Goal: Navigation & Orientation: Find specific page/section

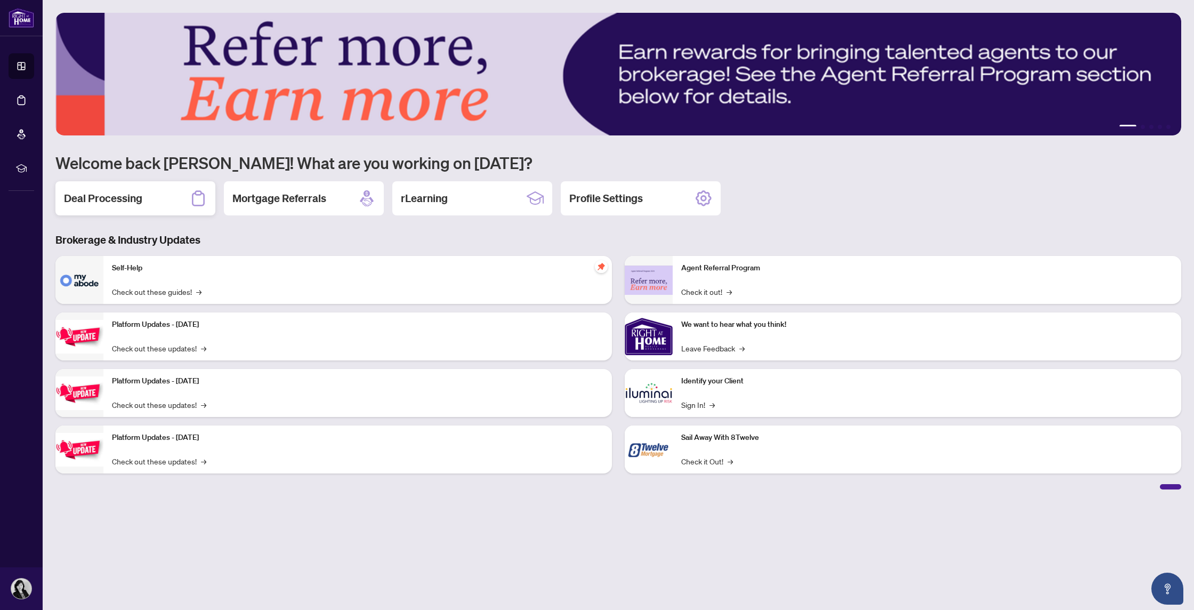
click at [86, 196] on h2 "Deal Processing" at bounding box center [103, 198] width 78 height 15
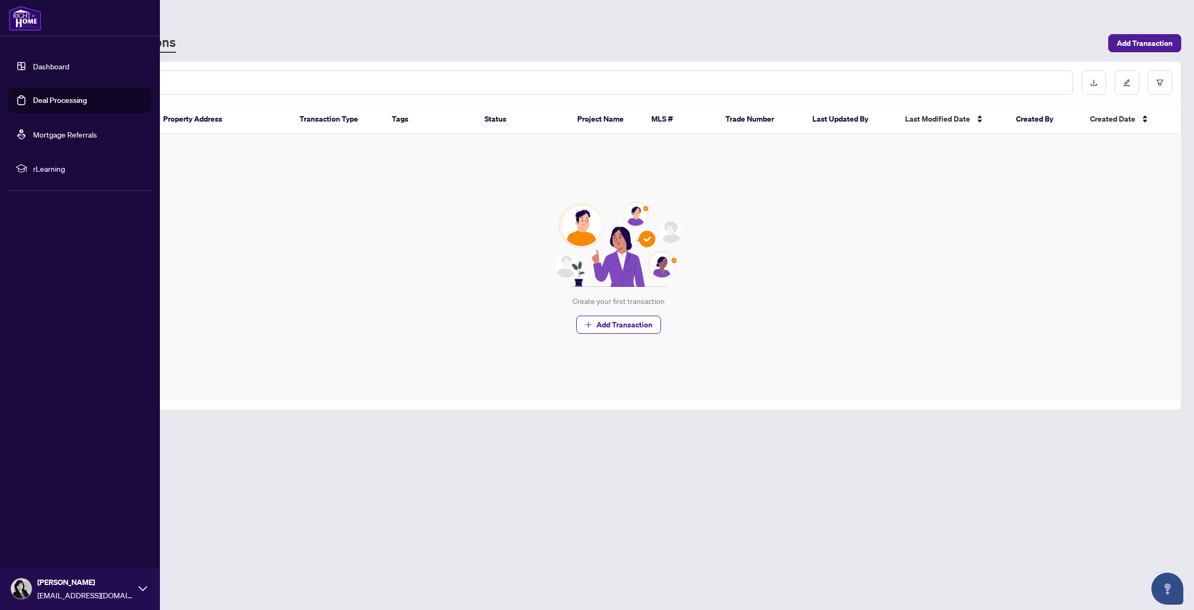
click at [65, 62] on link "Dashboard" at bounding box center [51, 66] width 36 height 10
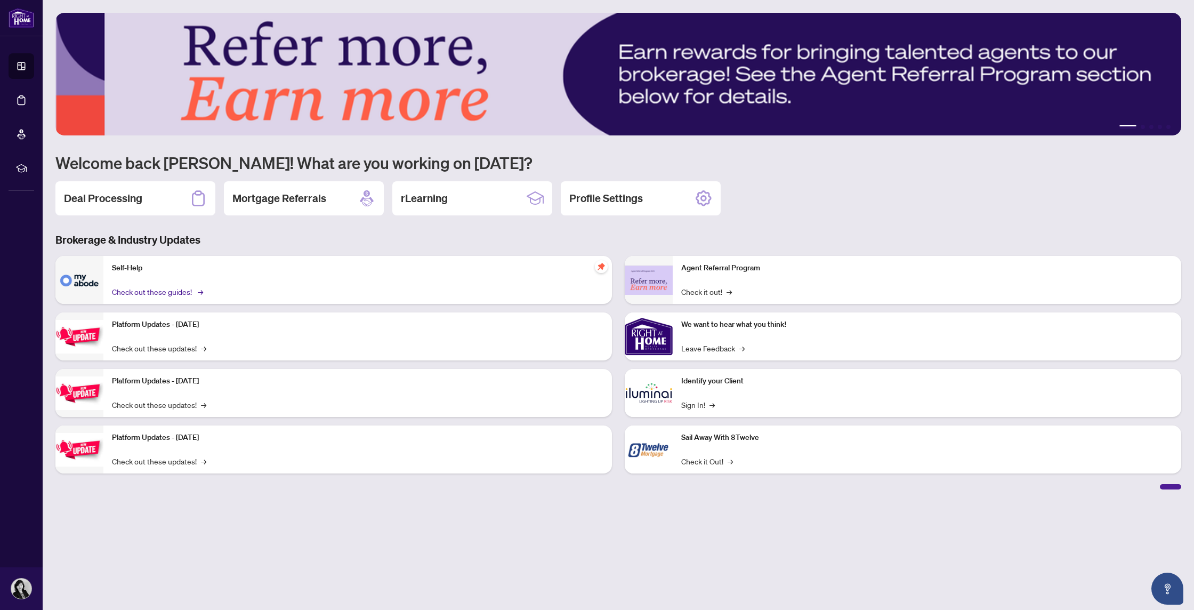
click at [145, 294] on link "Check out these guides! →" at bounding box center [157, 292] width 90 height 12
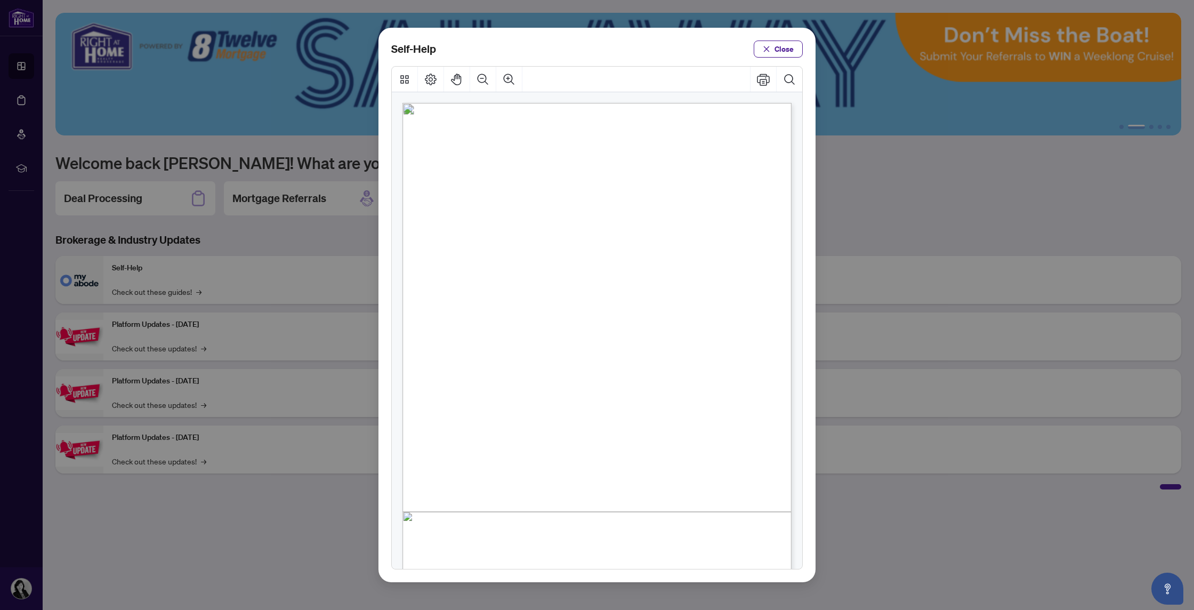
scroll to position [3, 0]
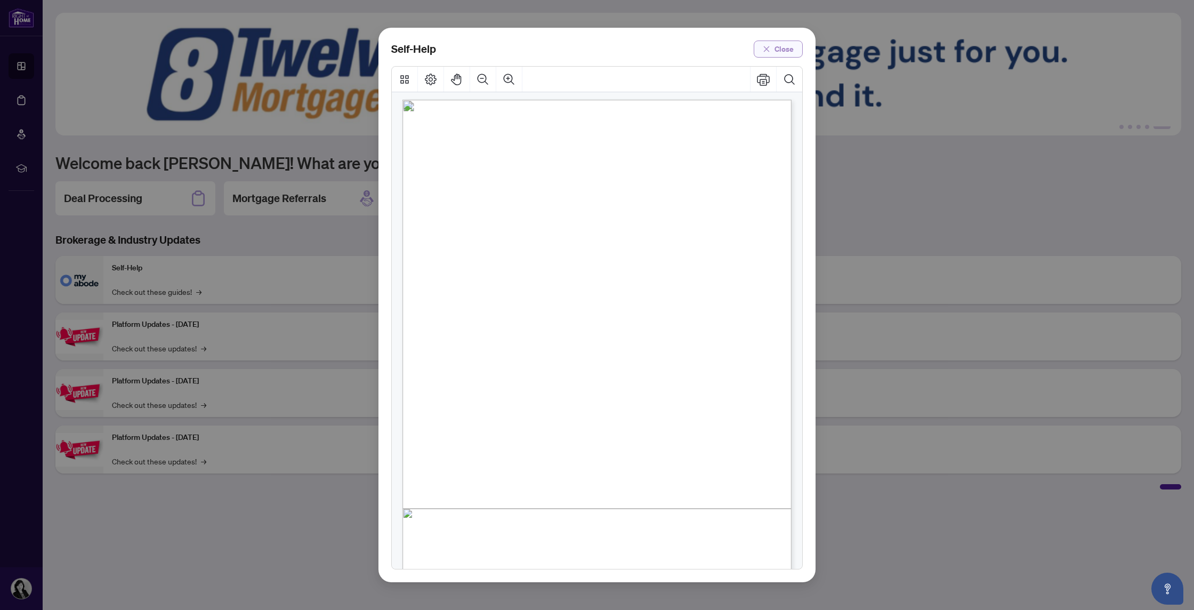
click at [799, 47] on button "Close" at bounding box center [778, 49] width 49 height 17
